Goal: Task Accomplishment & Management: Manage account settings

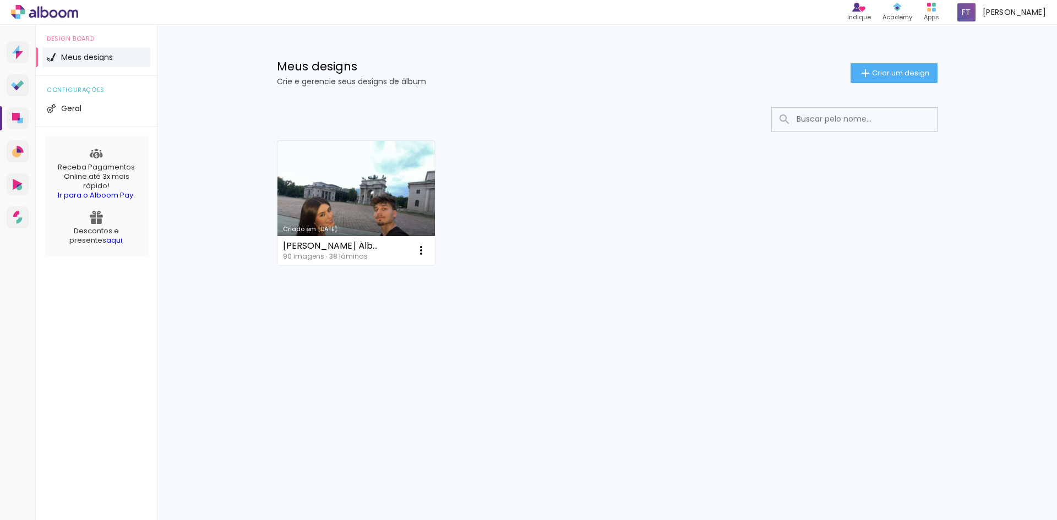
click at [178, 217] on div "Meus designs Crie e gerencie seus designs de álbum Criar um design Criado em 14…" at bounding box center [607, 196] width 900 height 343
click at [91, 105] on li "Geral" at bounding box center [96, 109] width 108 height 20
click at [93, 109] on li "Geral" at bounding box center [96, 109] width 108 height 20
